Goal: Information Seeking & Learning: Find specific fact

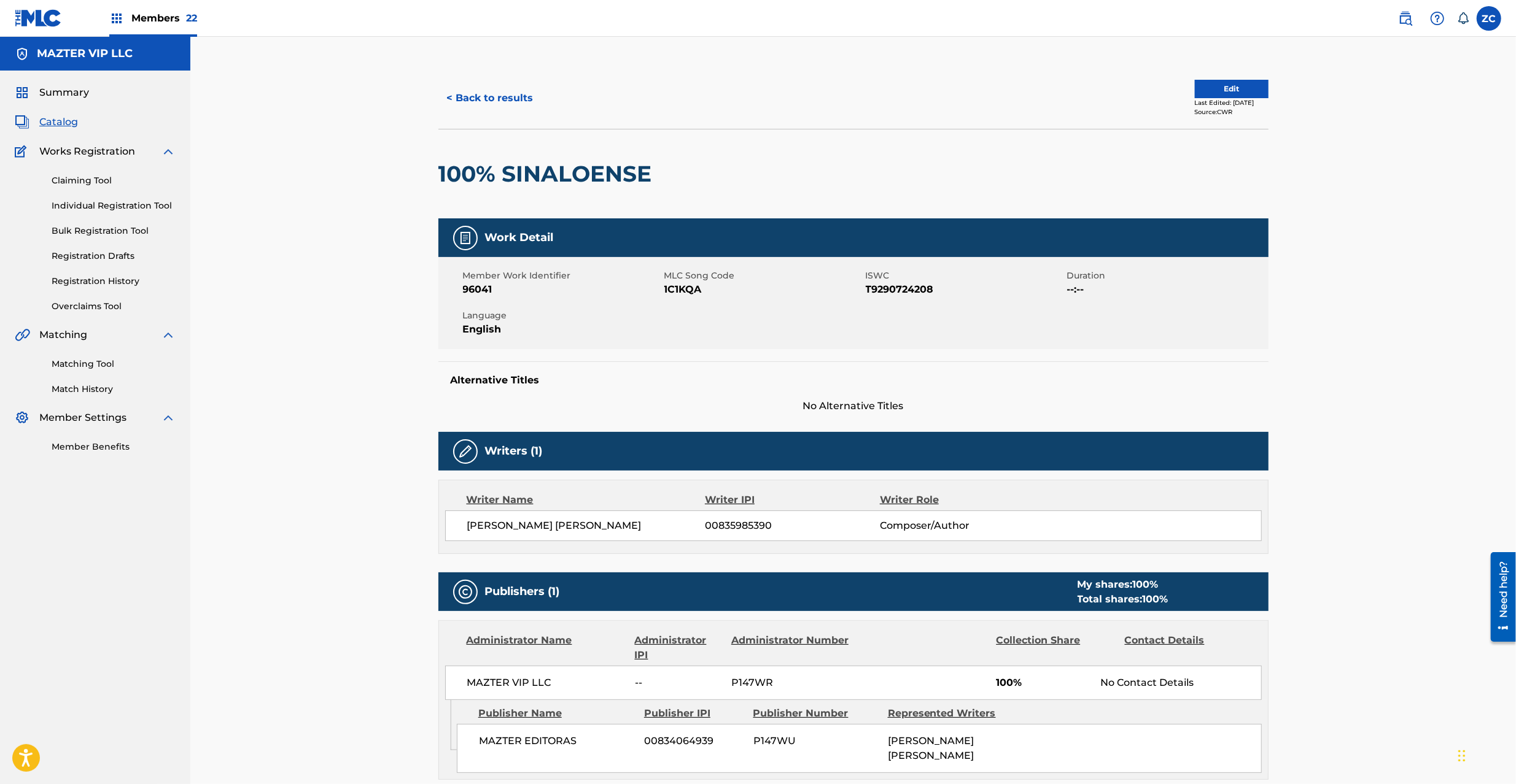
click at [36, 12] on img at bounding box center [37, 18] width 47 height 18
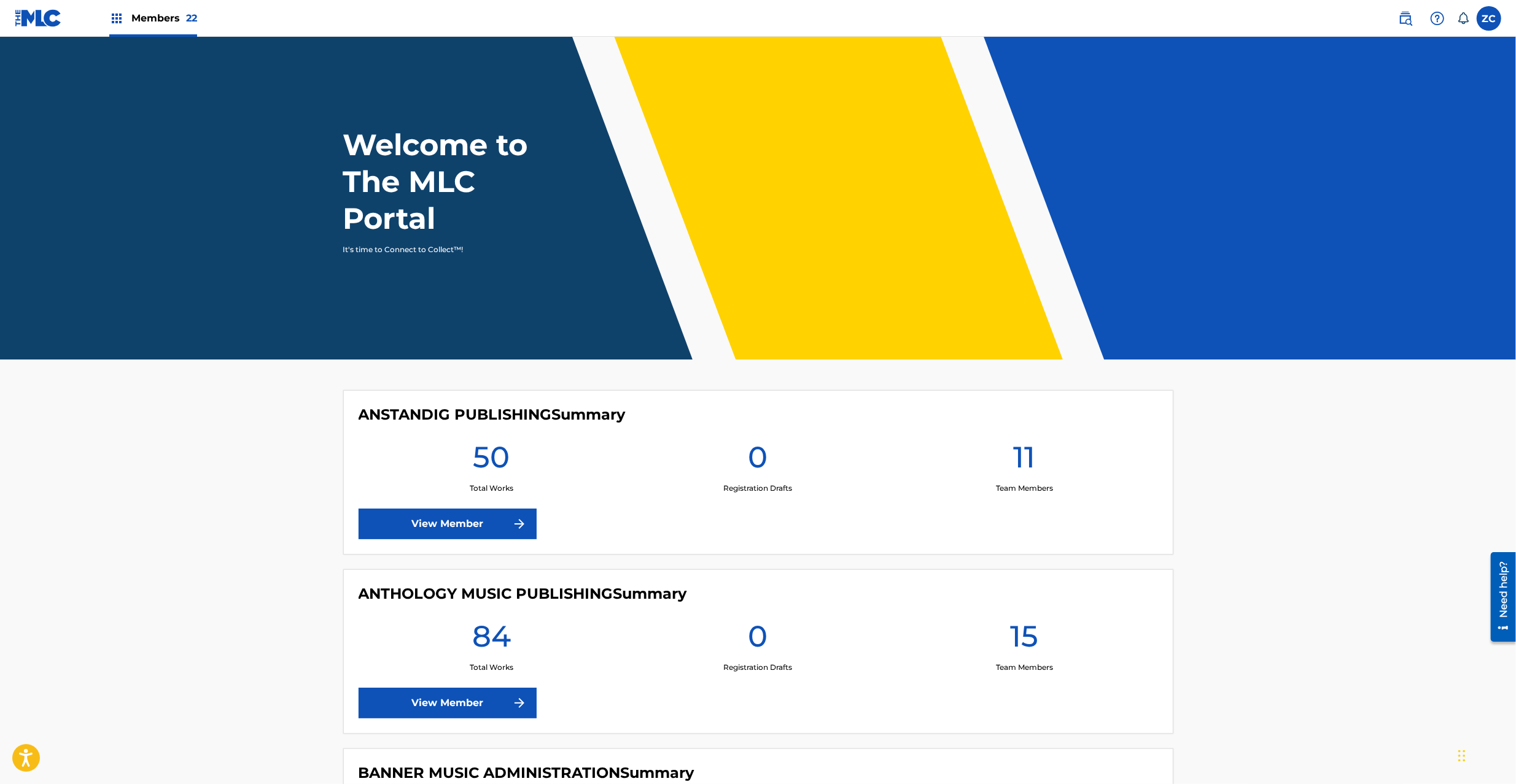
click at [1413, 14] on link at bounding box center [1406, 18] width 25 height 25
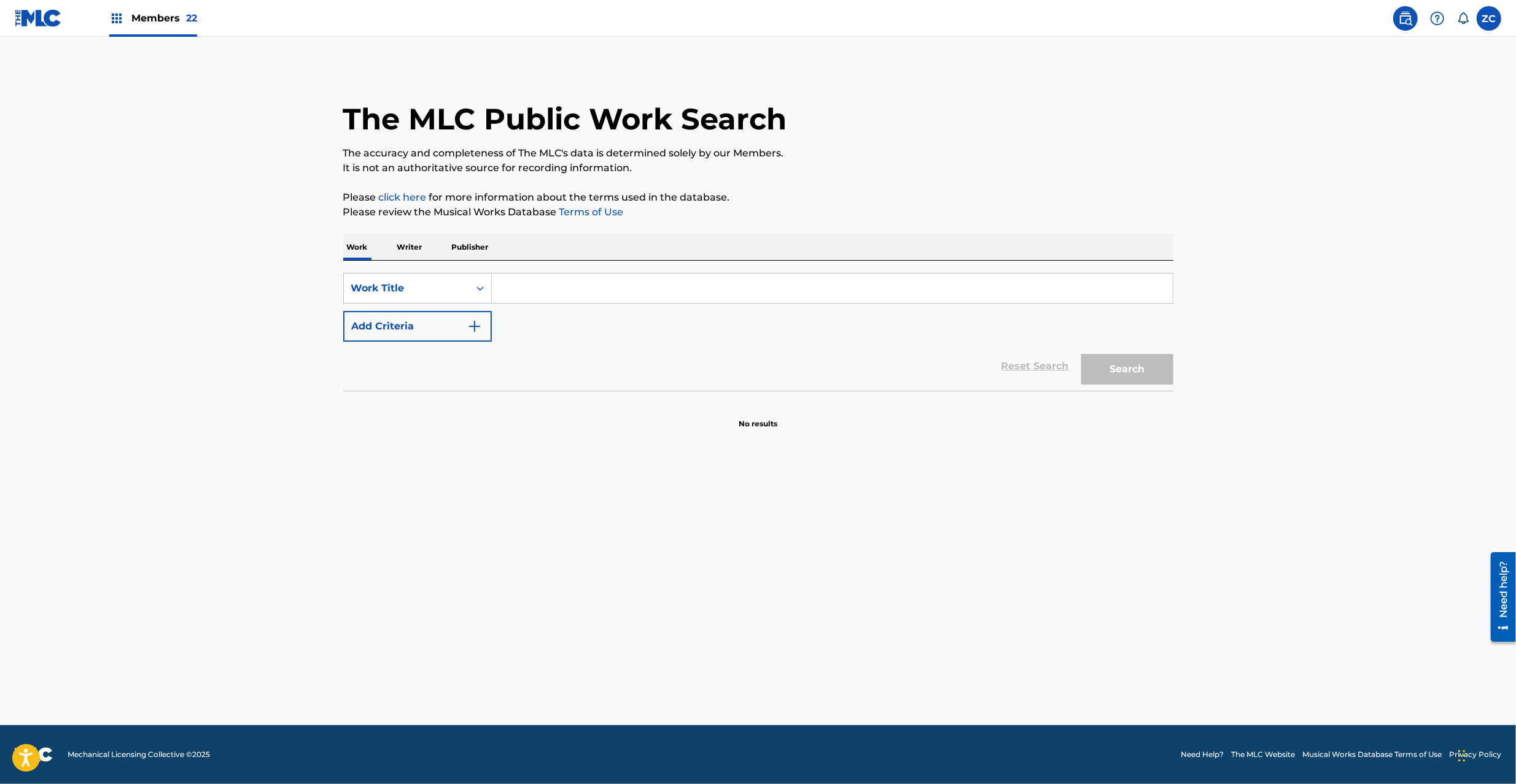
click at [396, 250] on p "Writer" at bounding box center [410, 247] width 33 height 26
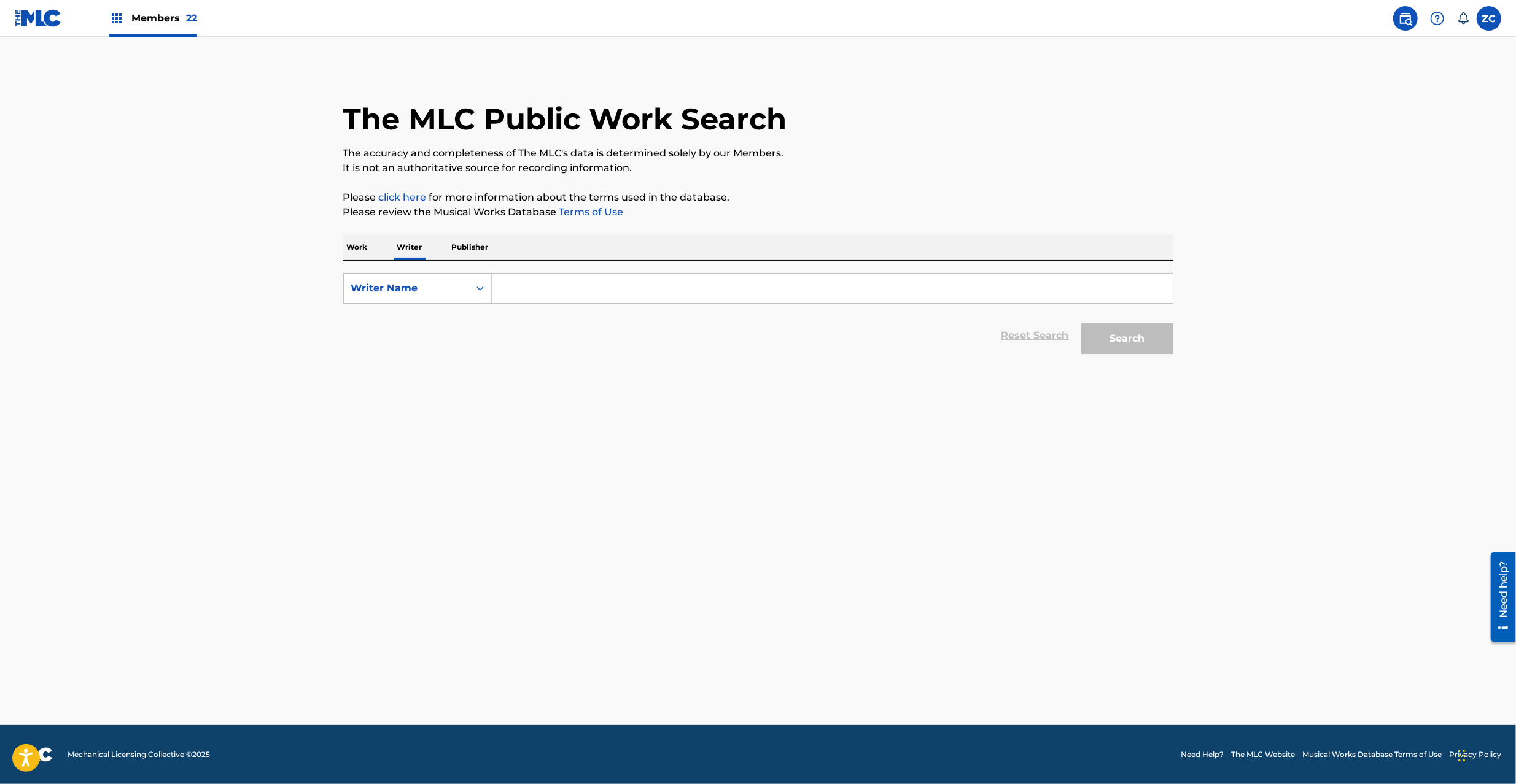
click at [559, 290] on input "Search Form" at bounding box center [831, 288] width 681 height 30
paste input "[PERSON_NAME]"
type input "[PERSON_NAME]"
click at [1134, 340] on button "Search" at bounding box center [1127, 339] width 92 height 31
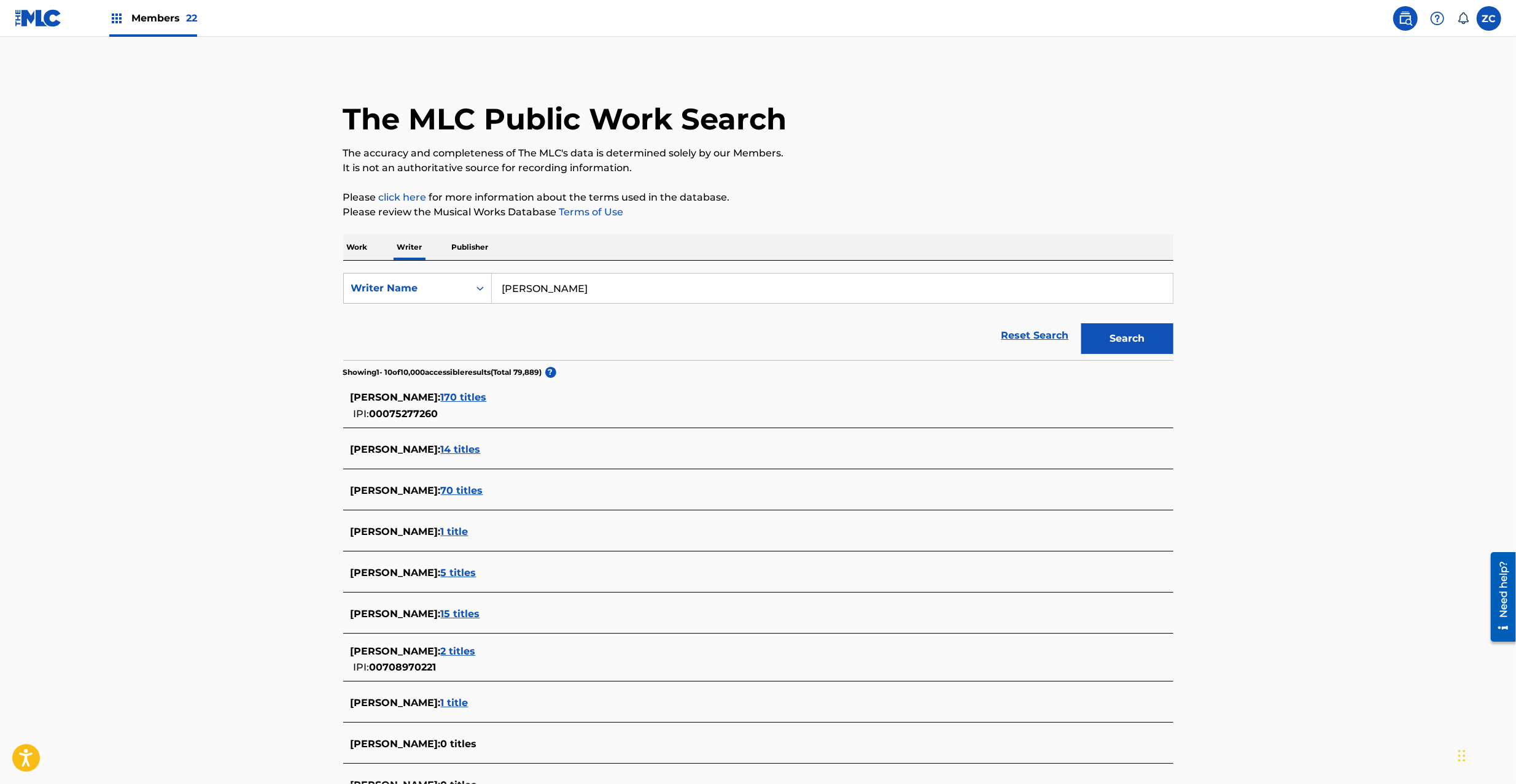
click at [487, 399] on span "170 titles" at bounding box center [464, 397] width 46 height 12
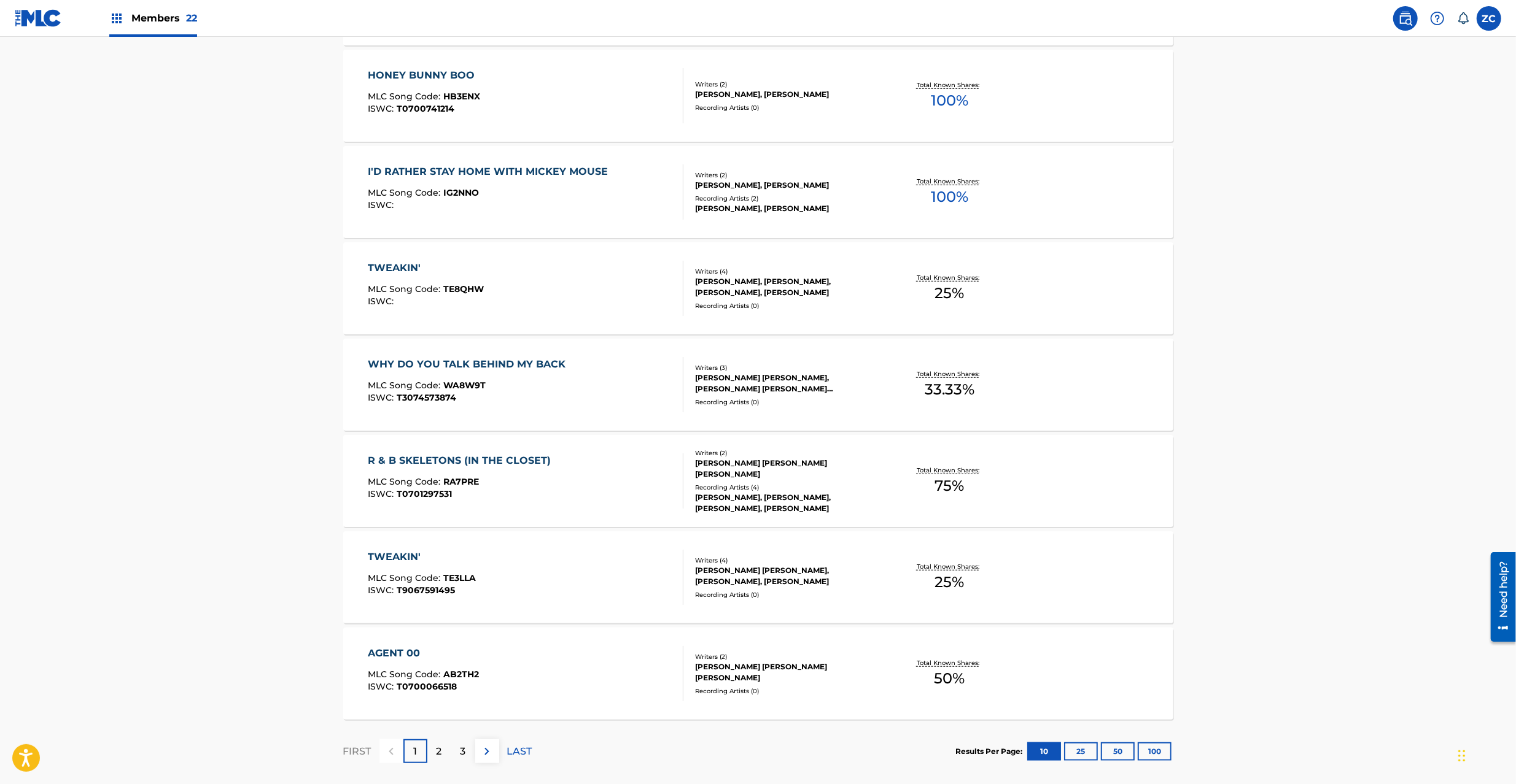
scroll to position [718, 0]
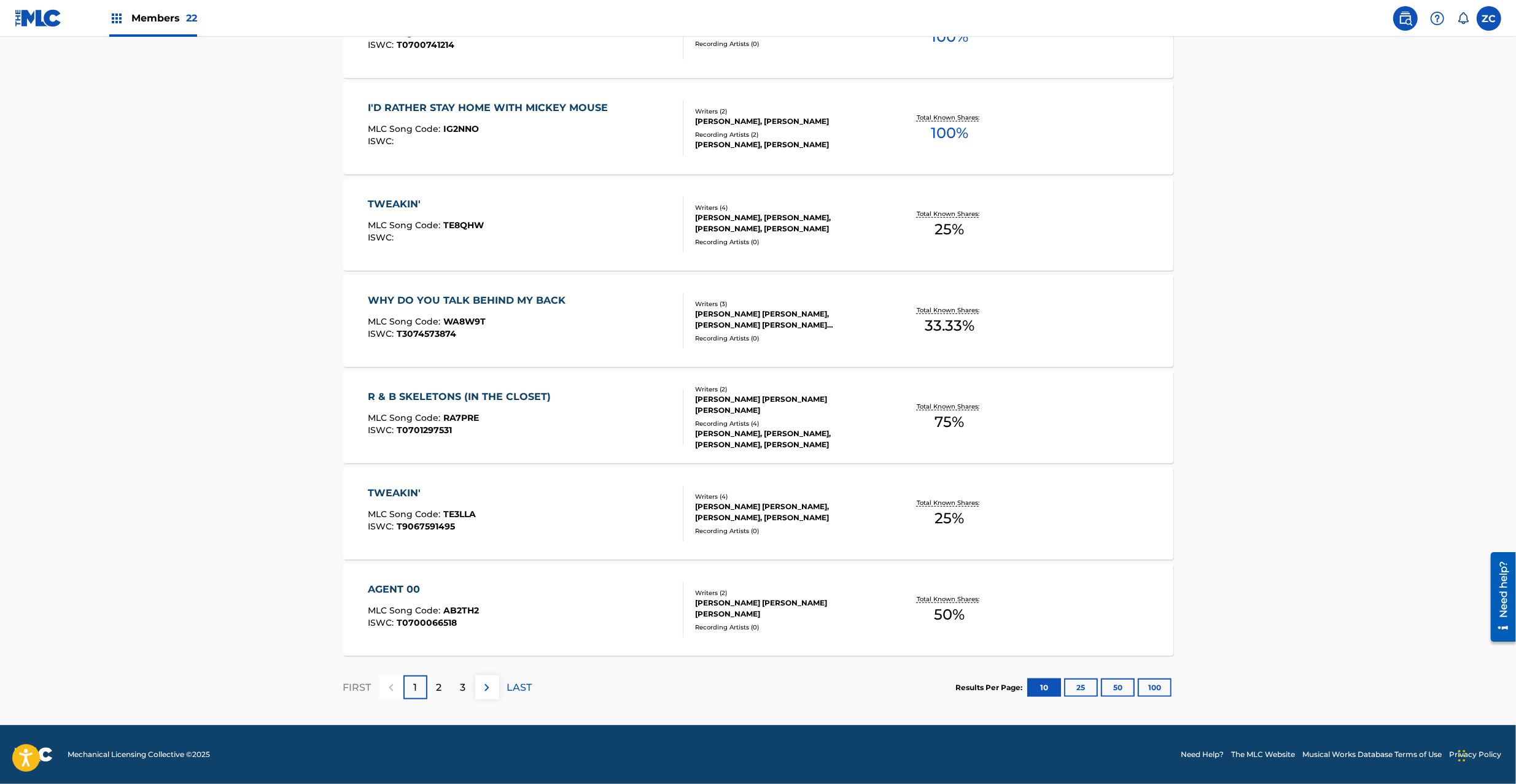
click at [1158, 690] on button "100" at bounding box center [1154, 687] width 34 height 18
